Goal: Information Seeking & Learning: Learn about a topic

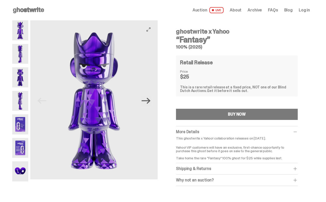
click at [149, 98] on icon "Next" at bounding box center [145, 100] width 9 height 9
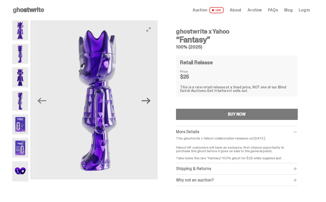
click at [149, 98] on icon "Next" at bounding box center [145, 100] width 9 height 9
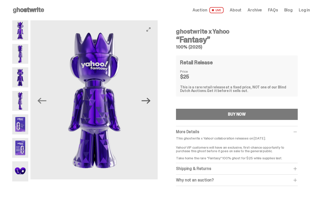
click at [149, 100] on icon "Next" at bounding box center [145, 100] width 9 height 9
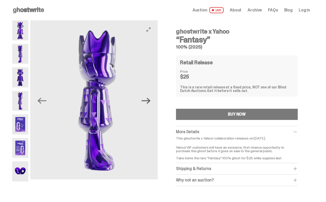
click at [149, 100] on icon "Next" at bounding box center [145, 100] width 9 height 9
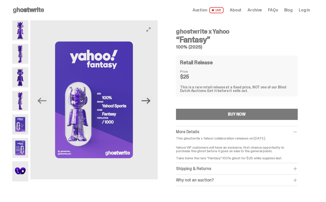
click at [149, 100] on icon "Next" at bounding box center [145, 100] width 9 height 9
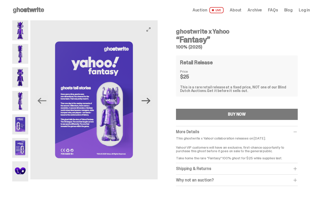
click at [149, 100] on icon "Next" at bounding box center [145, 100] width 9 height 9
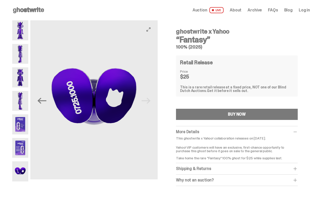
click at [149, 100] on img at bounding box center [93, 99] width 127 height 159
click at [149, 102] on img at bounding box center [93, 99] width 127 height 159
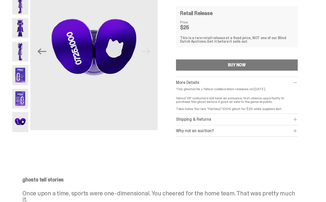
scroll to position [51, 0]
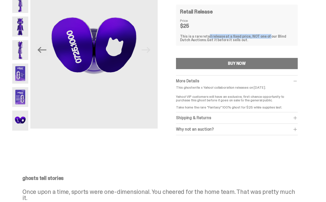
drag, startPoint x: 204, startPoint y: 37, endPoint x: 264, endPoint y: 38, distance: 59.8
click at [264, 38] on div "This is a rare retail release at a fixed price, NOT one of our Blind Dutch Auct…" at bounding box center [236, 38] width 113 height 7
drag, startPoint x: 260, startPoint y: 40, endPoint x: 170, endPoint y: 29, distance: 90.8
click at [170, 29] on div "ghostwrite x Yahoo “Fantasy” 100% (2025) Retail Release Price $25 This is a rar…" at bounding box center [237, 55] width 146 height 172
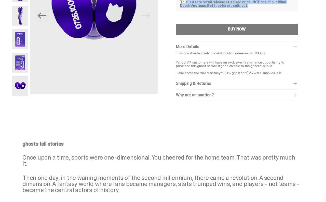
scroll to position [76, 0]
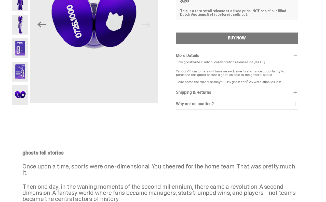
click at [205, 105] on div "Why not an auction?" at bounding box center [237, 103] width 122 height 5
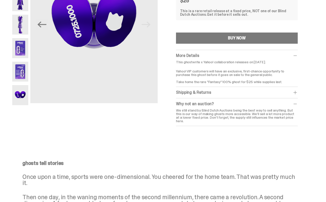
drag, startPoint x: 212, startPoint y: 111, endPoint x: 272, endPoint y: 118, distance: 60.5
click at [272, 118] on div "We still stand by Blind Dutch Auctions being the best way to sell anything. But…" at bounding box center [237, 116] width 122 height 14
drag, startPoint x: 279, startPoint y: 117, endPoint x: 241, endPoint y: 111, distance: 38.8
click at [241, 111] on div "We still stand by Blind Dutch Auctions being the best way to sell anything. But…" at bounding box center [237, 116] width 122 height 14
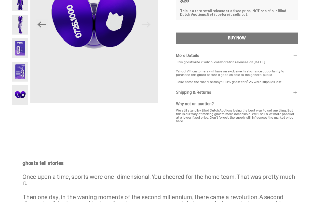
click at [241, 111] on div "We still stand by Blind Dutch Auctions being the best way to sell anything. But…" at bounding box center [237, 116] width 122 height 14
drag, startPoint x: 228, startPoint y: 109, endPoint x: 303, endPoint y: 118, distance: 75.3
click at [302, 118] on div "ghostwrite x Yahoo “Fantasy” 100% (2025) Retail Release Price $25 This is a rar…" at bounding box center [237, 35] width 146 height 182
click at [303, 118] on div "ghostwrite x Yahoo “Fantasy” 100% (2025) Retail Release Price $25 This is a rar…" at bounding box center [237, 35] width 146 height 182
